Goal: Task Accomplishment & Management: Manage account settings

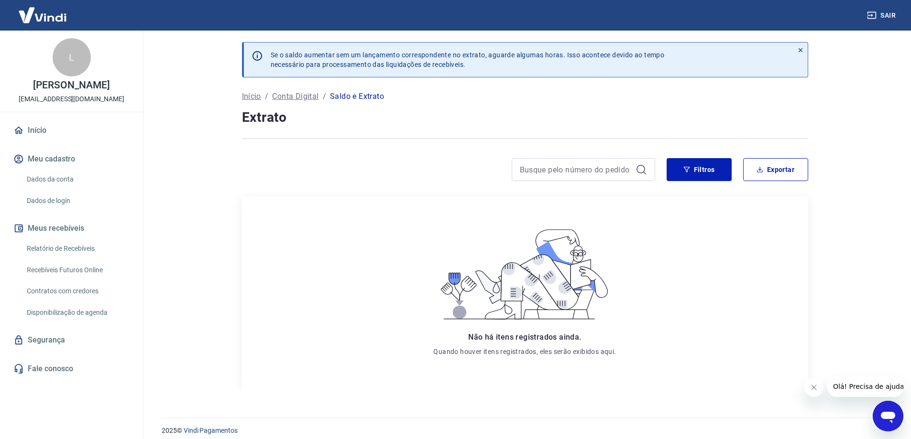
click at [49, 22] on img at bounding box center [42, 14] width 62 height 29
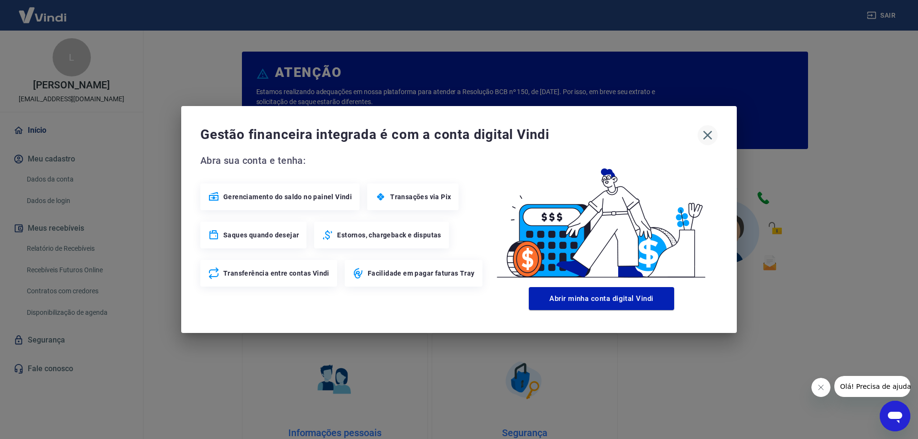
click at [709, 138] on icon "button" at bounding box center [707, 135] width 15 height 15
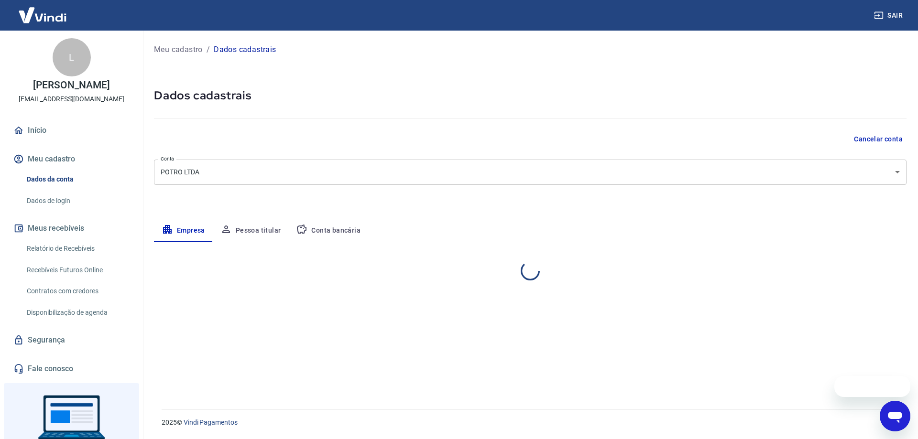
select select "MG"
select select "business"
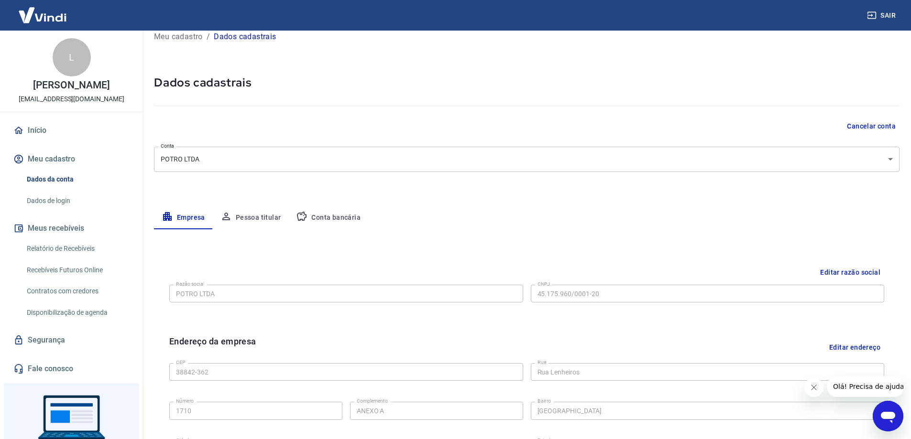
scroll to position [11, 0]
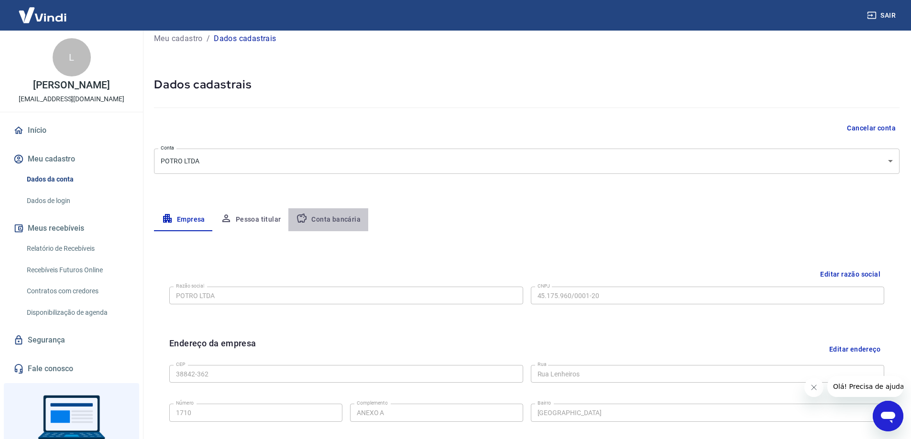
click at [330, 218] on button "Conta bancária" at bounding box center [328, 219] width 80 height 23
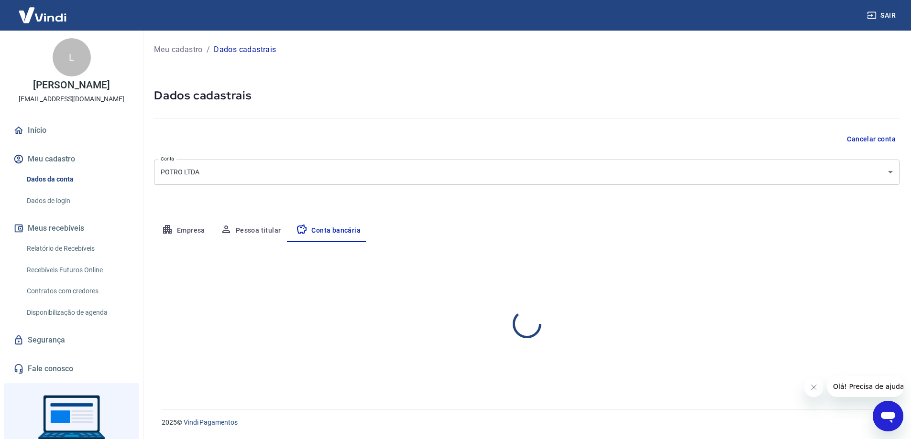
scroll to position [0, 0]
select select "1"
click at [510, 305] on div at bounding box center [516, 303] width 12 height 13
click at [515, 305] on div at bounding box center [516, 303] width 12 height 13
click at [858, 266] on button "Editar conta bancária" at bounding box center [867, 271] width 80 height 18
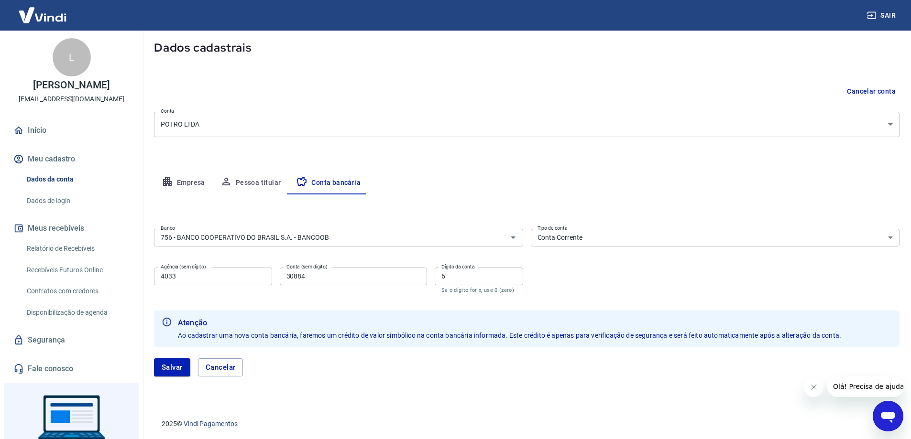
scroll to position [49, 0]
click at [379, 244] on div "756 - BANCO COOPERATIVO DO BRASIL S.A. - BANCOOB Banco" at bounding box center [338, 237] width 369 height 18
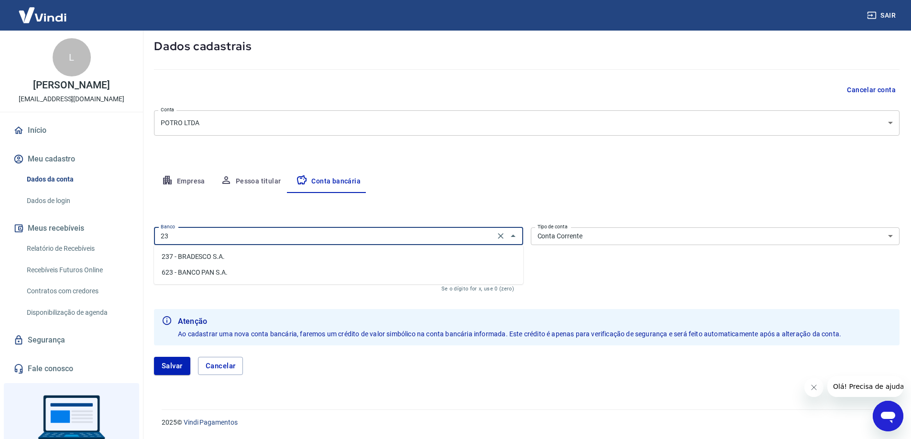
scroll to position [0, 0]
click at [373, 258] on li "237 - BRADESCO S.A." at bounding box center [338, 257] width 369 height 16
type input "237 - BRADESCO S.A."
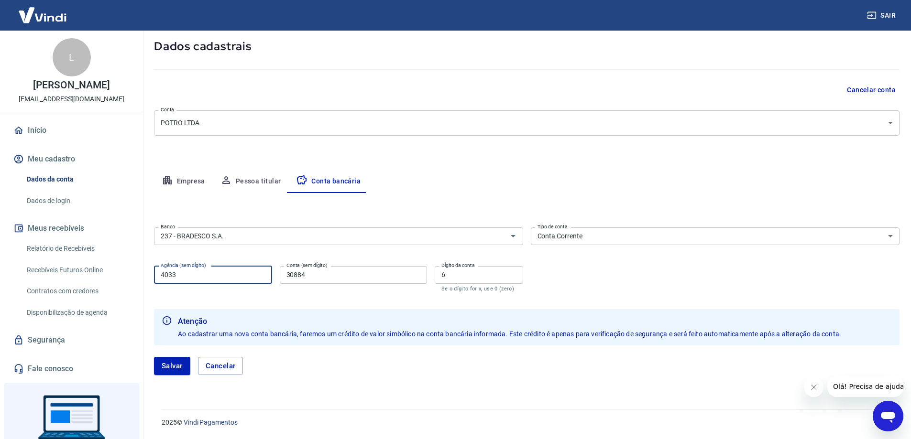
click at [223, 276] on input "4033" at bounding box center [213, 275] width 118 height 18
type input "2059"
type input "12695"
type input "7"
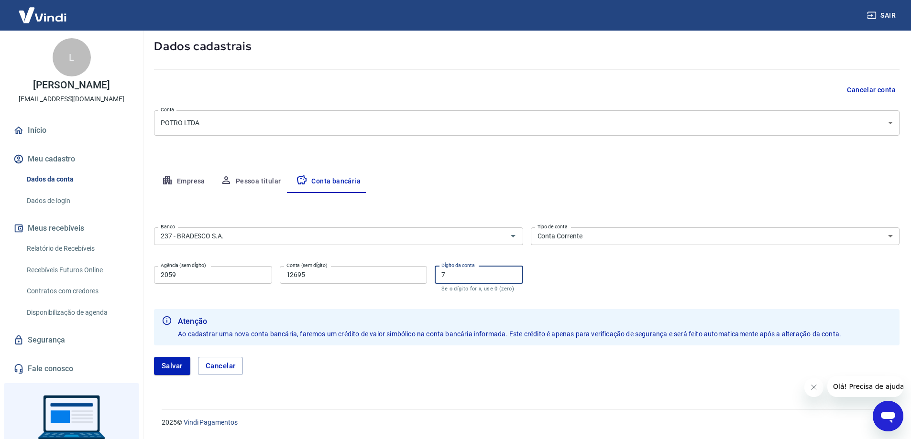
click at [154, 357] on button "Salvar" at bounding box center [172, 366] width 36 height 18
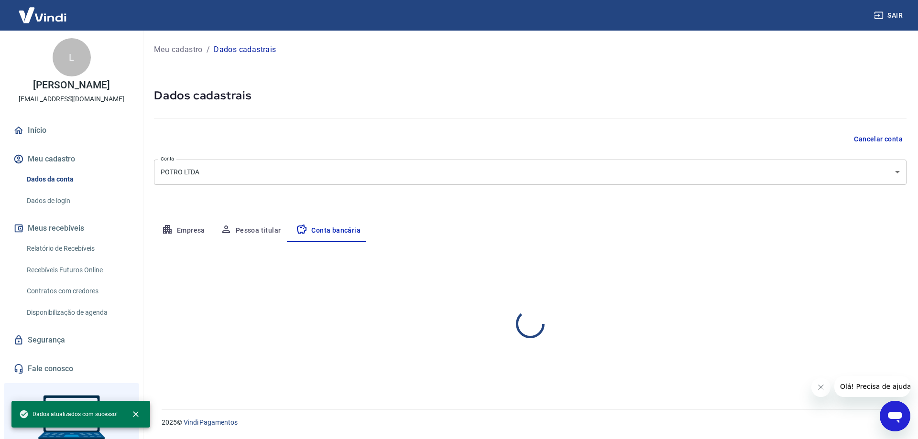
select select "1"
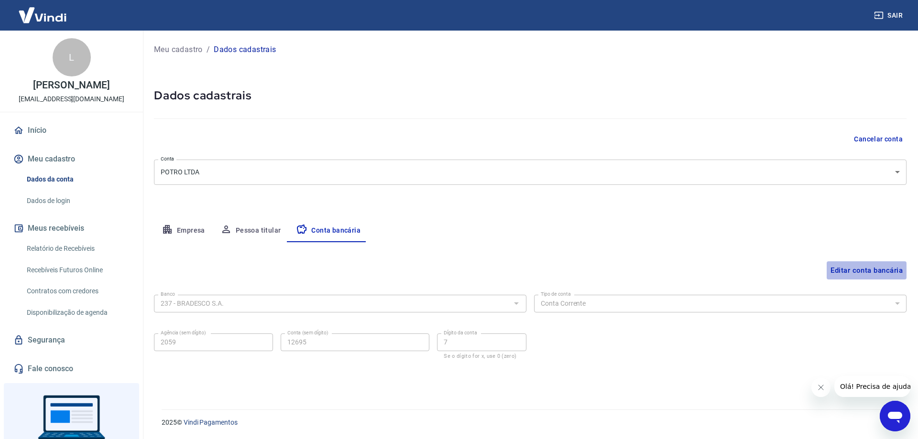
click at [851, 271] on button "Editar conta bancária" at bounding box center [867, 271] width 80 height 18
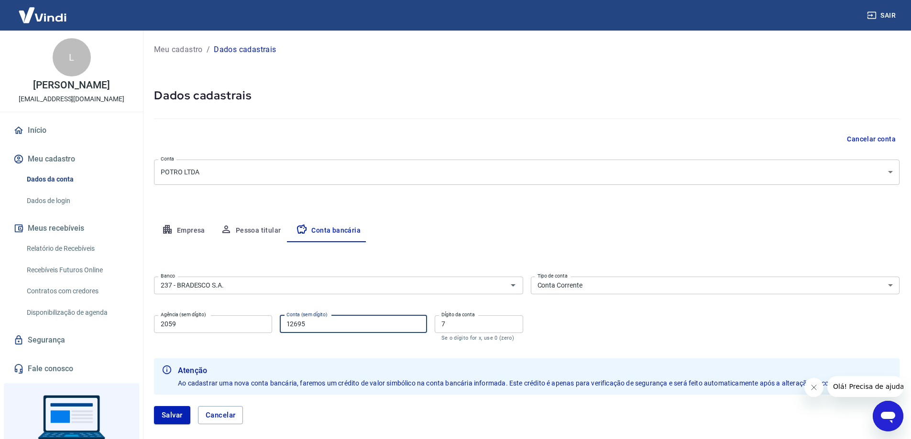
drag, startPoint x: 318, startPoint y: 326, endPoint x: 257, endPoint y: 326, distance: 60.7
click at [257, 326] on div "Agência (sem dígito) 2059 Agência (sem dígito) Conta (sem dígito) 12695 Conta (…" at bounding box center [338, 328] width 369 height 32
type input "16295"
click at [371, 349] on form "Banco 237 - BRADESCO S.A. Banco Tipo de conta Conta Corrente Conta Poupança Tip…" at bounding box center [526, 354] width 745 height 163
click at [165, 415] on button "Salvar" at bounding box center [172, 415] width 36 height 18
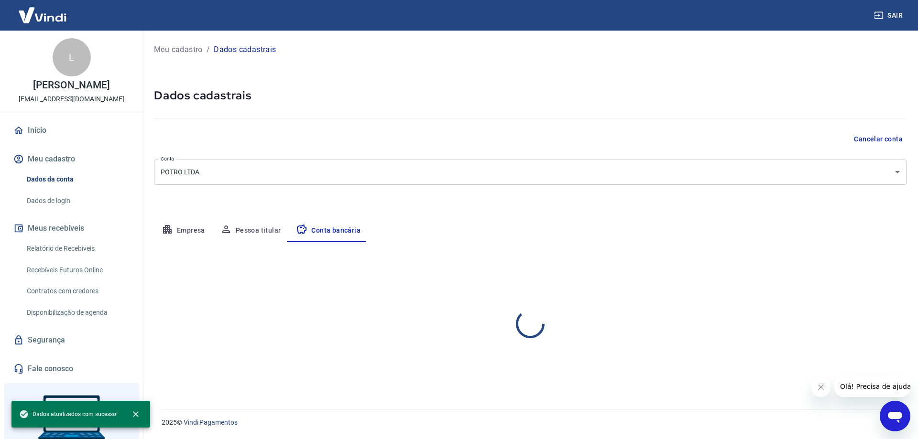
select select "1"
